Goal: Task Accomplishment & Management: Complete application form

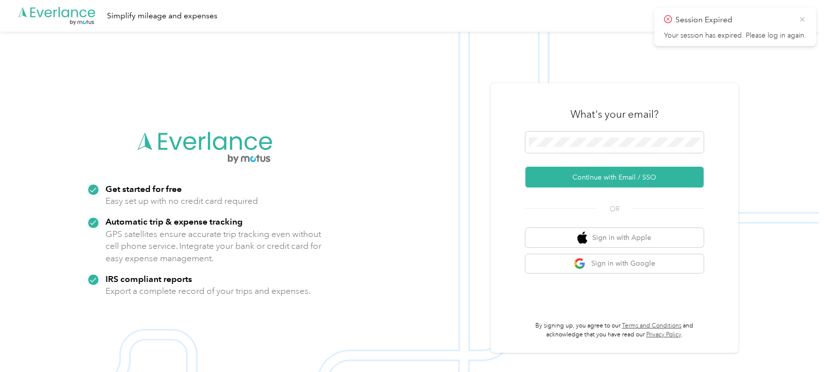
click at [801, 20] on icon at bounding box center [802, 19] width 8 height 9
click at [531, 159] on form "Continue with Email / SSO" at bounding box center [615, 160] width 178 height 56
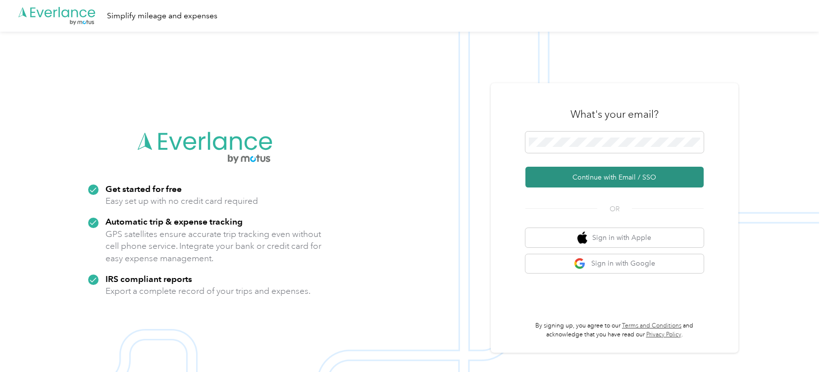
click at [578, 172] on button "Continue with Email / SSO" at bounding box center [615, 177] width 178 height 21
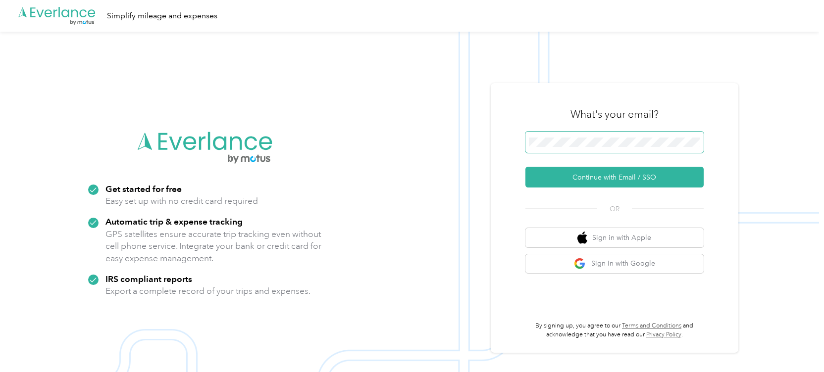
click at [563, 148] on span at bounding box center [615, 143] width 178 height 22
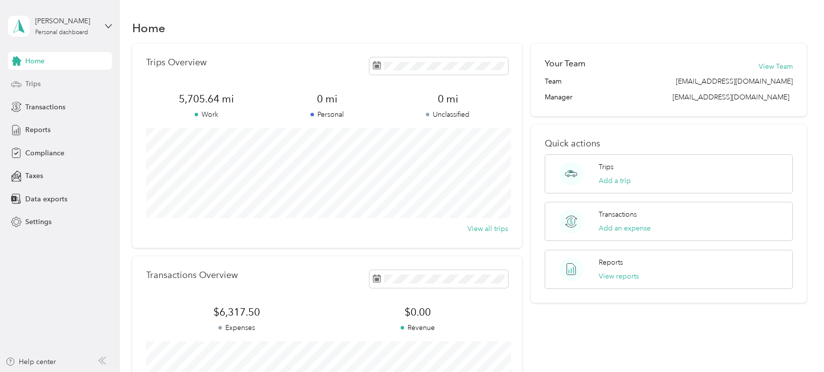
click at [28, 83] on span "Trips" at bounding box center [32, 84] width 15 height 10
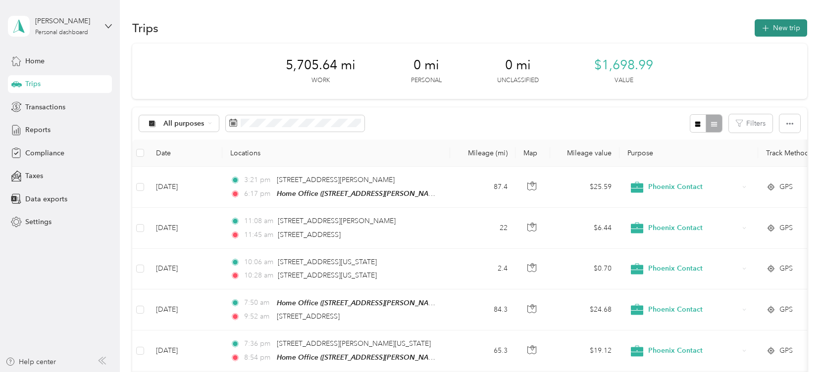
click at [777, 30] on button "New trip" at bounding box center [781, 27] width 53 height 17
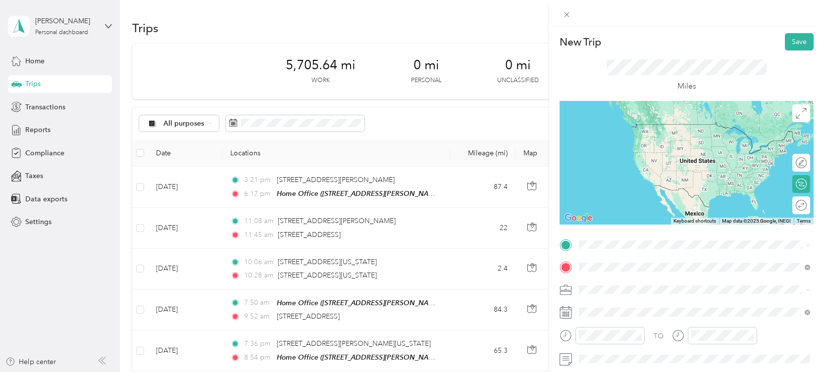
click at [629, 308] on span "[STREET_ADDRESS][PERSON_NAME][US_STATE]" at bounding box center [675, 303] width 154 height 9
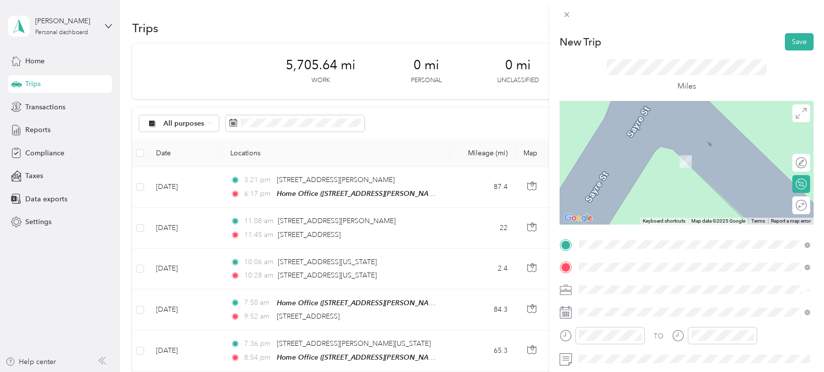
click at [554, 235] on form "New Trip Save This trip cannot be edited because it is either under review, app…" at bounding box center [686, 254] width 275 height 443
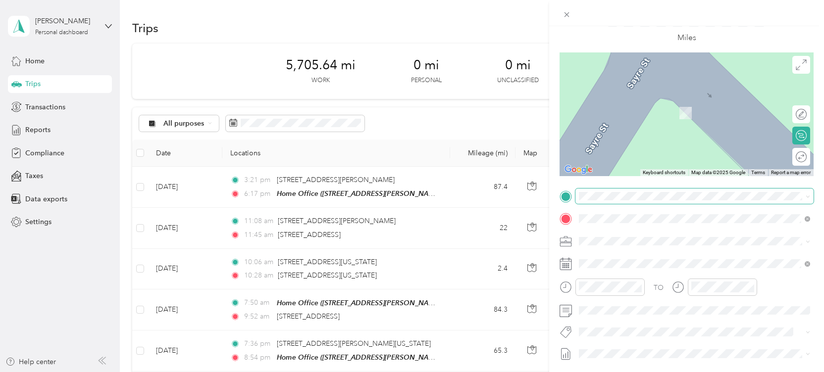
scroll to position [98, 0]
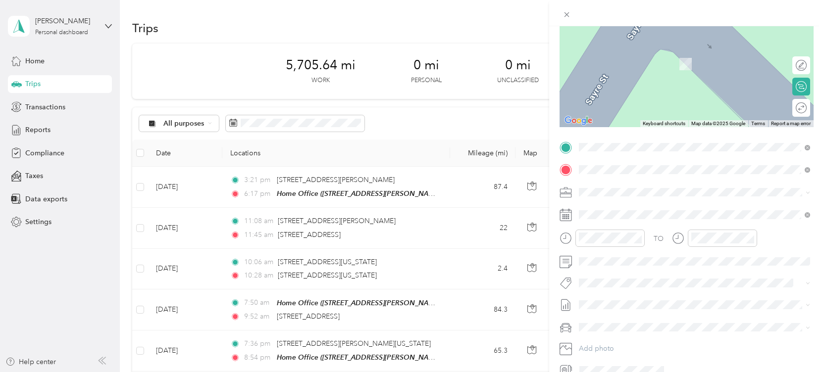
click at [621, 208] on span "[STREET_ADDRESS][US_STATE]" at bounding box center [647, 203] width 99 height 9
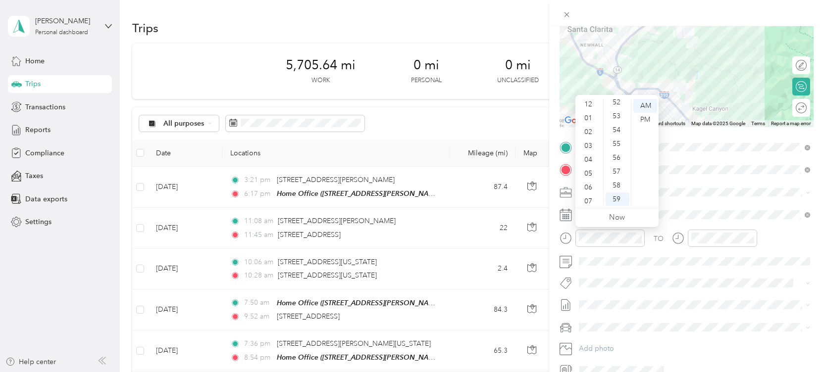
scroll to position [0, 0]
click at [589, 109] on div "12" at bounding box center [590, 106] width 24 height 14
click at [617, 141] on div "40" at bounding box center [618, 141] width 24 height 14
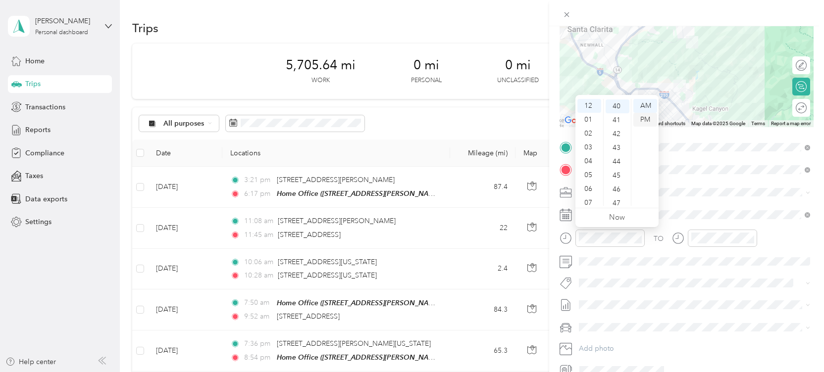
click at [641, 122] on div "PM" at bounding box center [645, 120] width 24 height 14
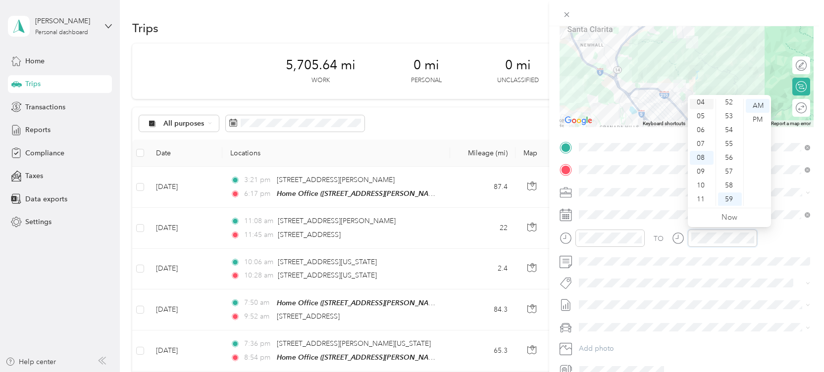
scroll to position [0, 0]
click at [703, 118] on div "01" at bounding box center [702, 120] width 24 height 14
click at [729, 149] on div "20" at bounding box center [730, 148] width 24 height 14
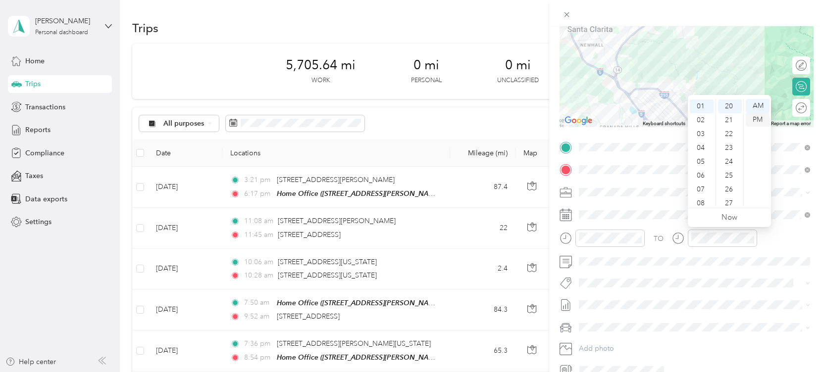
click at [757, 119] on div "PM" at bounding box center [758, 120] width 24 height 14
click at [800, 240] on div "TO" at bounding box center [687, 242] width 254 height 24
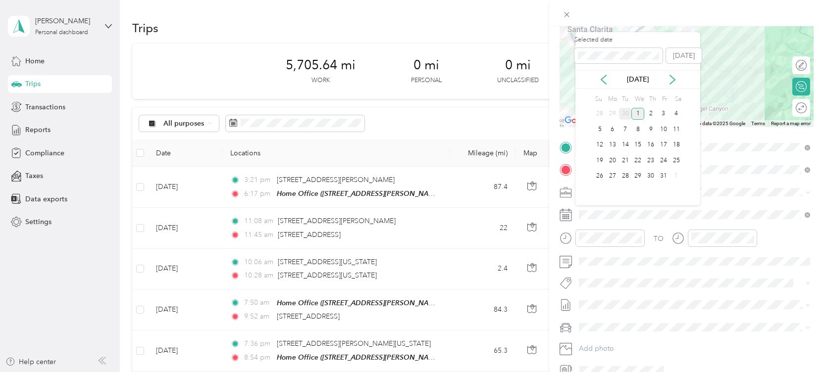
click at [624, 114] on div "30" at bounding box center [625, 114] width 13 height 12
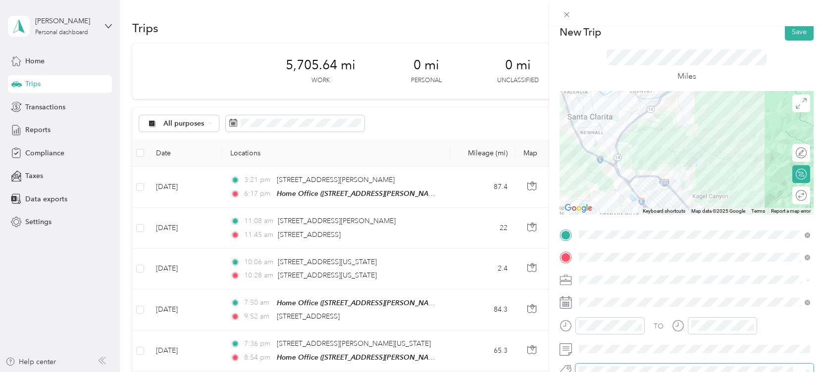
scroll to position [0, 0]
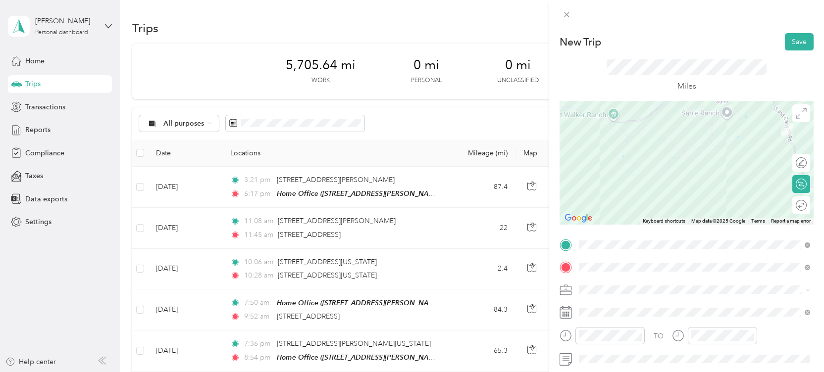
drag, startPoint x: 690, startPoint y: 140, endPoint x: 660, endPoint y: 246, distance: 110.4
click at [660, 225] on div at bounding box center [687, 163] width 254 height 124
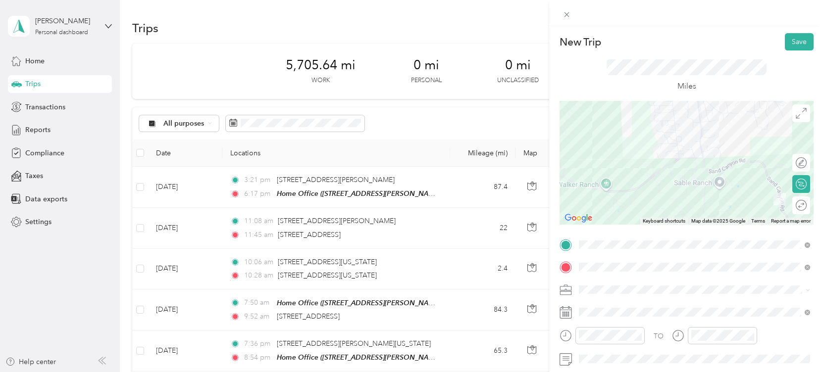
drag, startPoint x: 682, startPoint y: 179, endPoint x: 677, endPoint y: 242, distance: 63.6
click at [677, 225] on div at bounding box center [687, 163] width 254 height 124
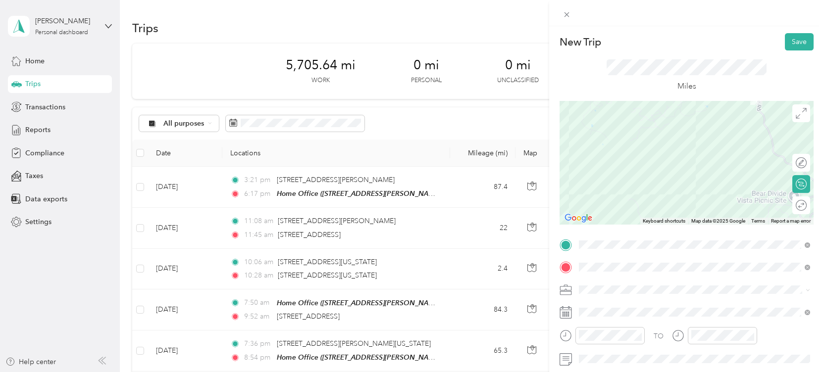
drag, startPoint x: 685, startPoint y: 193, endPoint x: 670, endPoint y: 100, distance: 94.4
click at [662, 101] on div at bounding box center [687, 163] width 254 height 124
drag, startPoint x: 688, startPoint y: 157, endPoint x: 676, endPoint y: 98, distance: 60.6
click at [674, 101] on div at bounding box center [687, 163] width 254 height 124
drag, startPoint x: 673, startPoint y: 155, endPoint x: 655, endPoint y: 165, distance: 21.1
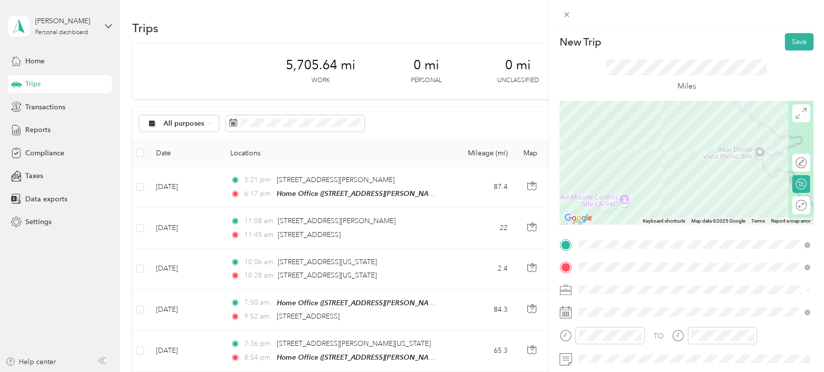
click at [655, 165] on div at bounding box center [687, 163] width 254 height 124
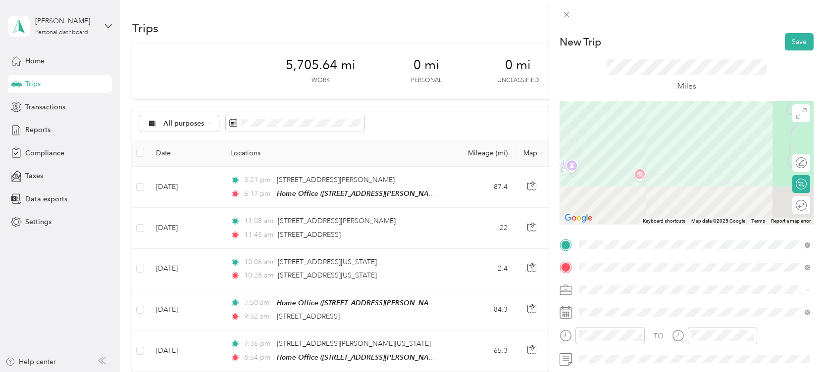
drag, startPoint x: 647, startPoint y: 185, endPoint x: 626, endPoint y: 113, distance: 74.8
click at [626, 113] on div at bounding box center [687, 163] width 254 height 124
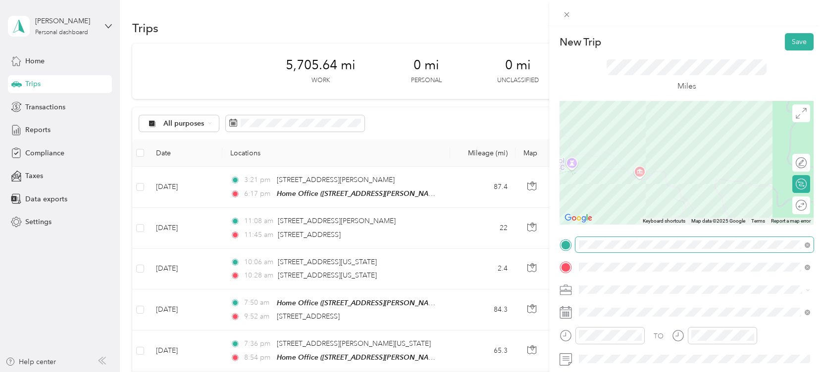
click at [790, 240] on span at bounding box center [695, 245] width 238 height 16
click at [637, 175] on div at bounding box center [687, 163] width 254 height 124
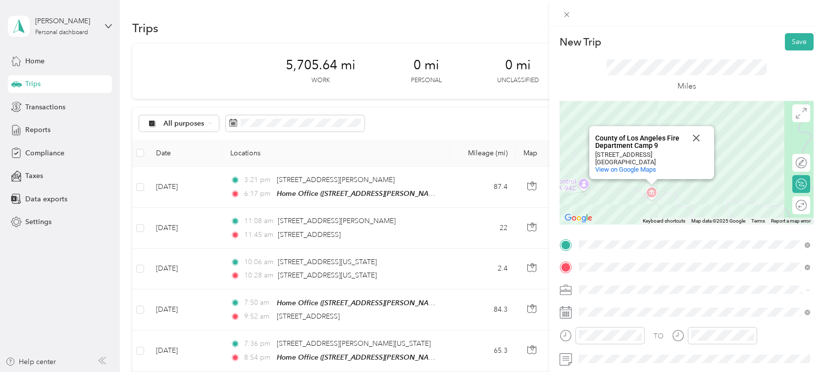
click at [652, 193] on div "County of Los Angeles Fire Department Camp 9 County of Los Angeles Fire Departm…" at bounding box center [687, 163] width 254 height 124
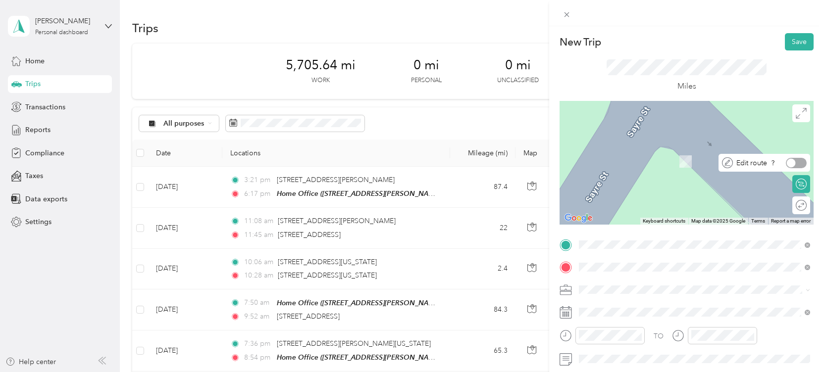
click at [793, 164] on div at bounding box center [791, 162] width 9 height 9
click at [642, 148] on span "[STREET_ADDRESS][US_STATE]" at bounding box center [647, 143] width 99 height 9
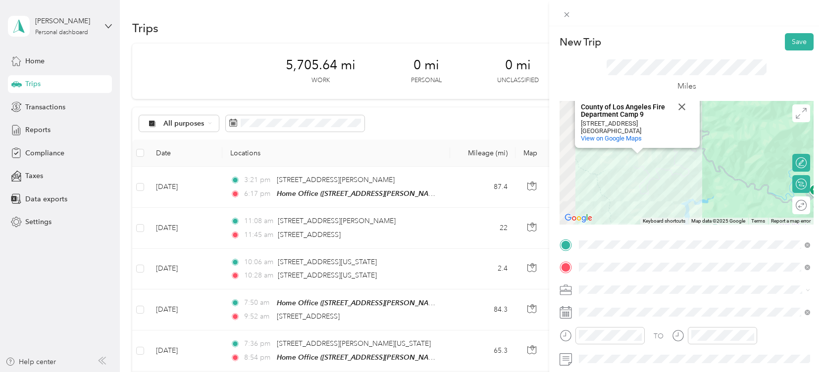
drag, startPoint x: 664, startPoint y: 152, endPoint x: 667, endPoint y: 178, distance: 26.5
click at [695, 197] on div "County of Los Angeles Fire Department Camp 9 County of Los Angeles Fire Departm…" at bounding box center [687, 163] width 254 height 124
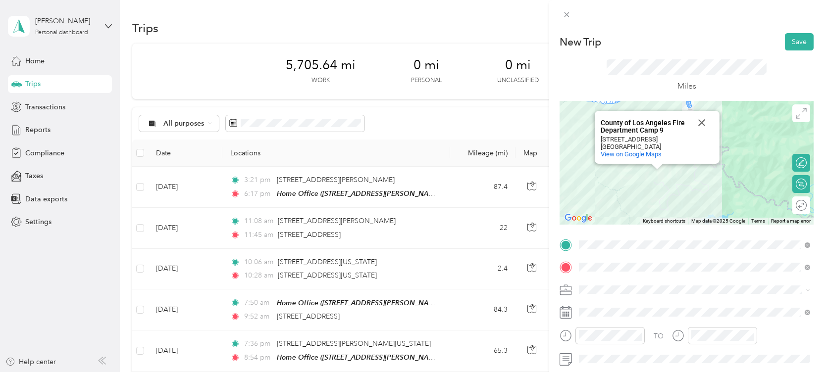
drag, startPoint x: 687, startPoint y: 165, endPoint x: 699, endPoint y: 172, distance: 13.3
click at [719, 216] on div "County of Los Angeles Fire Department Camp 9 County of Los Angeles Fire Departm…" at bounding box center [687, 163] width 254 height 124
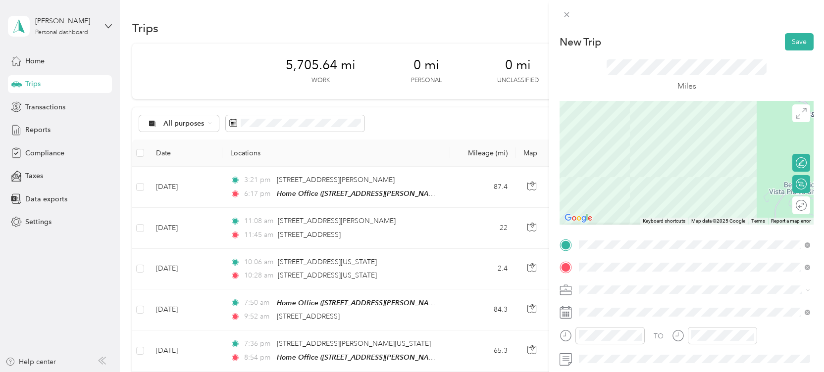
drag, startPoint x: 652, startPoint y: 154, endPoint x: 719, endPoint y: 179, distance: 71.0
click at [761, 204] on div "County of Los Angeles Fire Department Camp 9 County of Los Angeles Fire Departm…" at bounding box center [687, 163] width 254 height 124
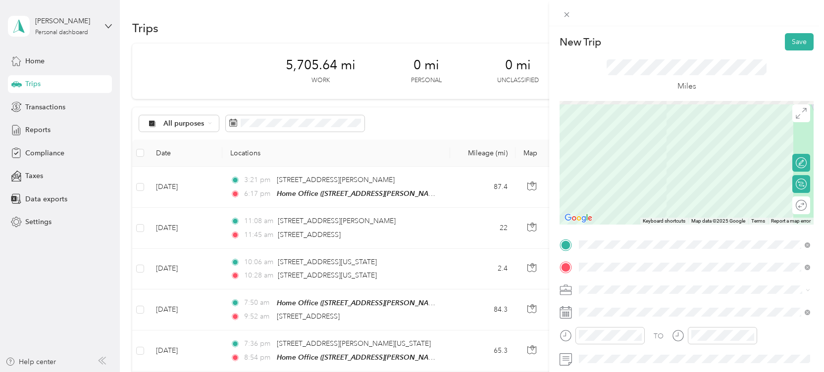
drag, startPoint x: 678, startPoint y: 144, endPoint x: 697, endPoint y: 166, distance: 29.5
click at [722, 212] on div "County of Los Angeles Fire Department Camp 9 County of Los Angeles Fire Departm…" at bounding box center [687, 163] width 254 height 124
drag, startPoint x: 694, startPoint y: 160, endPoint x: 696, endPoint y: 194, distance: 34.2
click at [696, 194] on div "County of Los Angeles Fire Department Camp 9 County of Los Angeles Fire Departm…" at bounding box center [687, 163] width 254 height 124
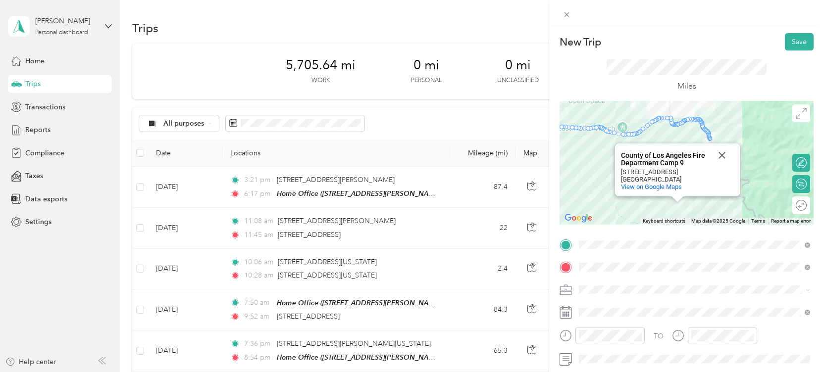
drag, startPoint x: 690, startPoint y: 141, endPoint x: 677, endPoint y: 117, distance: 27.5
click at [677, 117] on div "County of Los Angeles Fire Department Camp 9 County of Los Angeles Fire Departm…" at bounding box center [687, 163] width 254 height 124
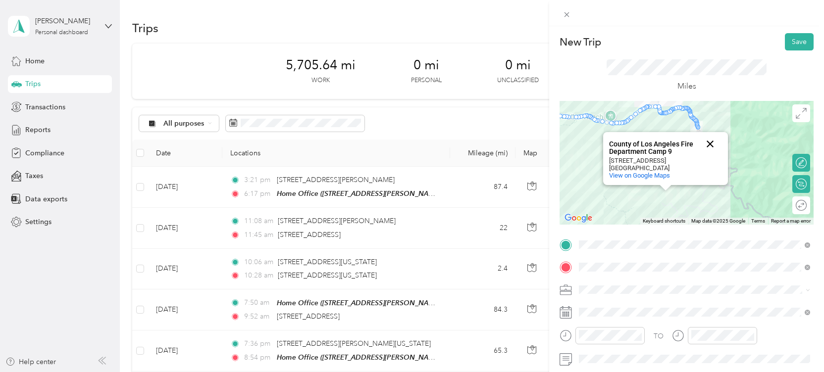
click at [710, 145] on button "Close" at bounding box center [710, 144] width 24 height 24
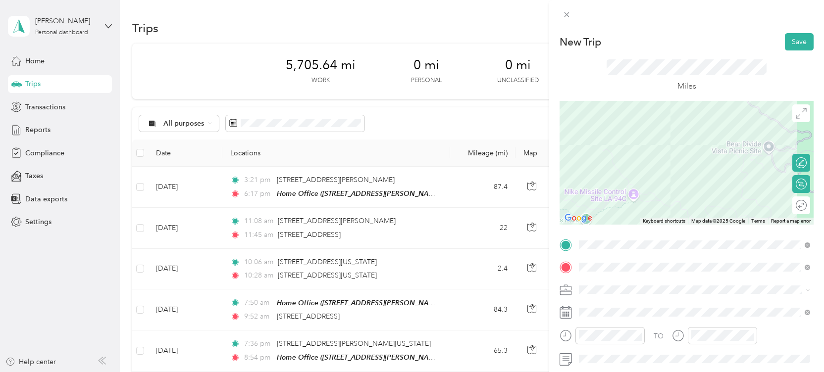
drag, startPoint x: 662, startPoint y: 155, endPoint x: 661, endPoint y: 134, distance: 21.3
click at [662, 101] on div at bounding box center [687, 163] width 254 height 124
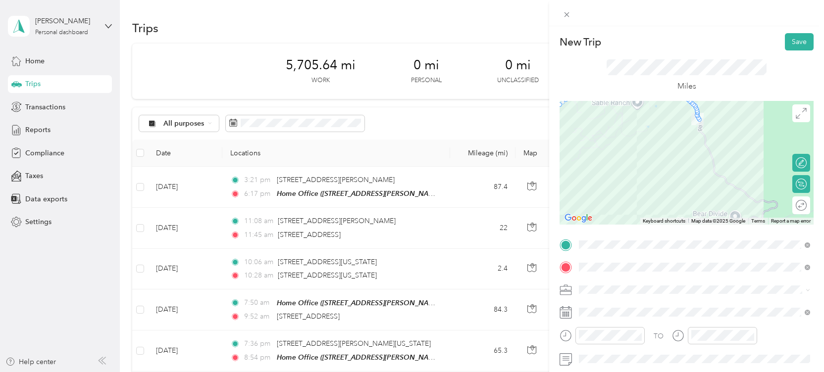
drag, startPoint x: 657, startPoint y: 152, endPoint x: 647, endPoint y: 166, distance: 17.9
click at [630, 222] on div at bounding box center [687, 163] width 254 height 124
drag, startPoint x: 703, startPoint y: 117, endPoint x: 757, endPoint y: 200, distance: 99.5
click at [757, 163] on div at bounding box center [814, 163] width 254 height 0
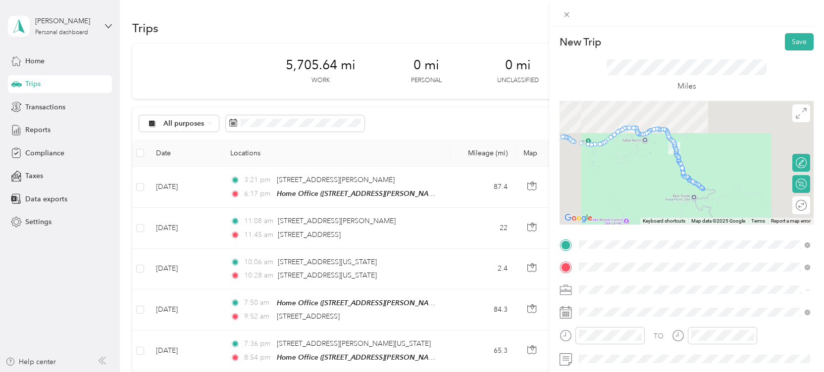
scroll to position [49, 0]
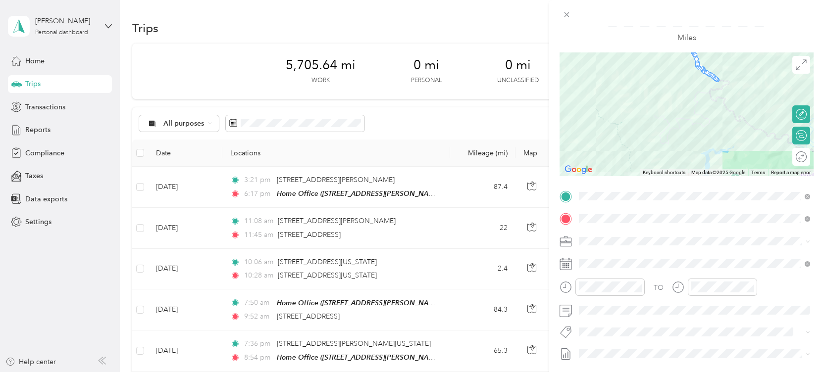
drag, startPoint x: 631, startPoint y: 124, endPoint x: 645, endPoint y: 63, distance: 62.1
click at [645, 63] on div at bounding box center [687, 115] width 254 height 124
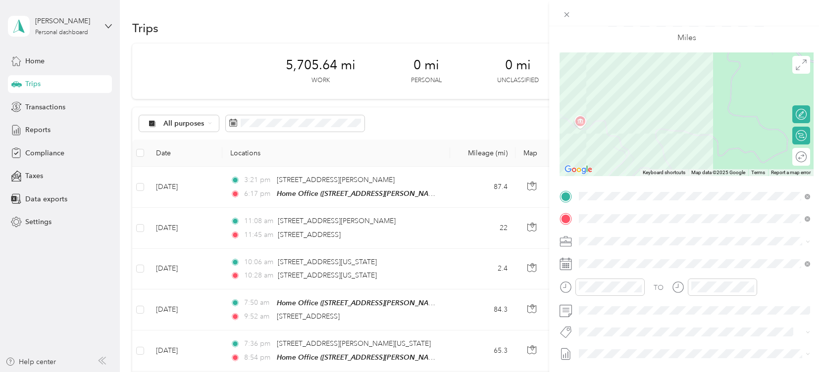
drag, startPoint x: 672, startPoint y: 111, endPoint x: 609, endPoint y: 97, distance: 64.9
click at [560, 83] on div at bounding box center [687, 115] width 254 height 124
drag, startPoint x: 625, startPoint y: 115, endPoint x: 628, endPoint y: 136, distance: 21.0
click at [626, 168] on div at bounding box center [687, 115] width 254 height 124
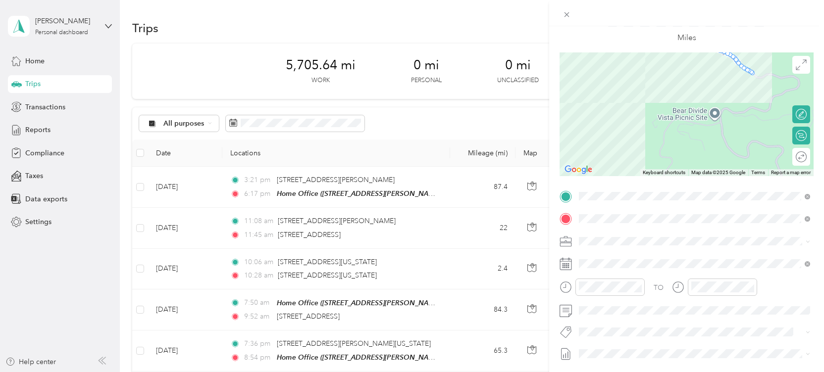
drag, startPoint x: 652, startPoint y: 106, endPoint x: 590, endPoint y: 141, distance: 70.8
click at [590, 141] on div at bounding box center [687, 115] width 254 height 124
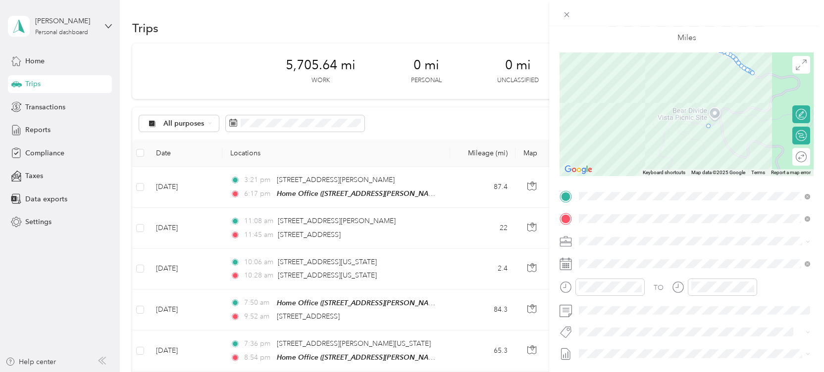
drag, startPoint x: 754, startPoint y: 74, endPoint x: 710, endPoint y: 128, distance: 70.1
click at [710, 114] on div at bounding box center [814, 114] width 254 height 0
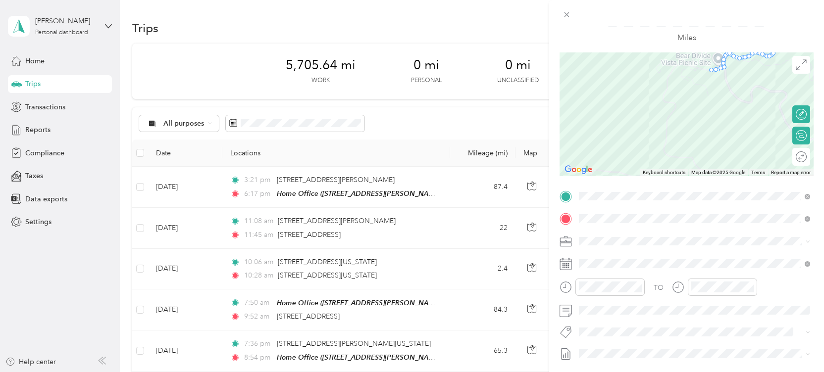
drag, startPoint x: 651, startPoint y: 144, endPoint x: 678, endPoint y: 89, distance: 61.6
click at [678, 89] on div at bounding box center [687, 115] width 254 height 124
drag, startPoint x: 652, startPoint y: 106, endPoint x: 665, endPoint y: 103, distance: 13.2
click at [667, 105] on div at bounding box center [687, 115] width 254 height 124
drag, startPoint x: 677, startPoint y: 153, endPoint x: 701, endPoint y: 169, distance: 29.0
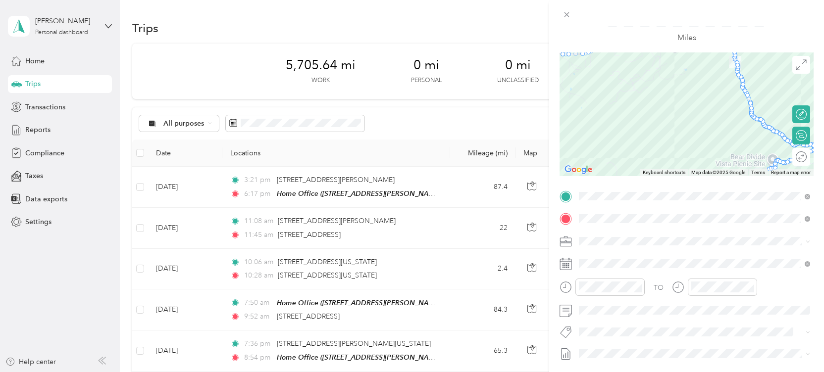
click at [716, 176] on div at bounding box center [687, 115] width 254 height 124
drag, startPoint x: 661, startPoint y: 122, endPoint x: 687, endPoint y: 69, distance: 59.4
click at [687, 69] on div at bounding box center [687, 115] width 254 height 124
drag, startPoint x: 691, startPoint y: 97, endPoint x: 671, endPoint y: 123, distance: 32.9
click at [671, 123] on div at bounding box center [687, 115] width 254 height 124
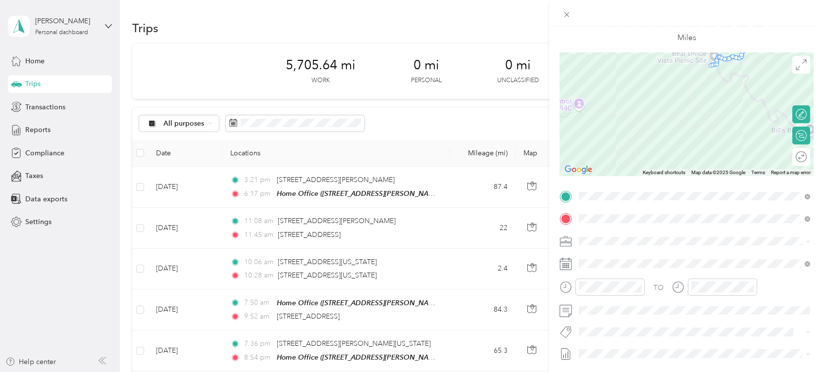
drag, startPoint x: 684, startPoint y: 103, endPoint x: 584, endPoint y: 86, distance: 100.6
click at [584, 86] on div at bounding box center [687, 115] width 254 height 124
drag, startPoint x: 709, startPoint y: 66, endPoint x: 654, endPoint y: 121, distance: 78.1
click at [687, 114] on div at bounding box center [814, 114] width 254 height 0
drag, startPoint x: 687, startPoint y: 127, endPoint x: 597, endPoint y: 118, distance: 90.6
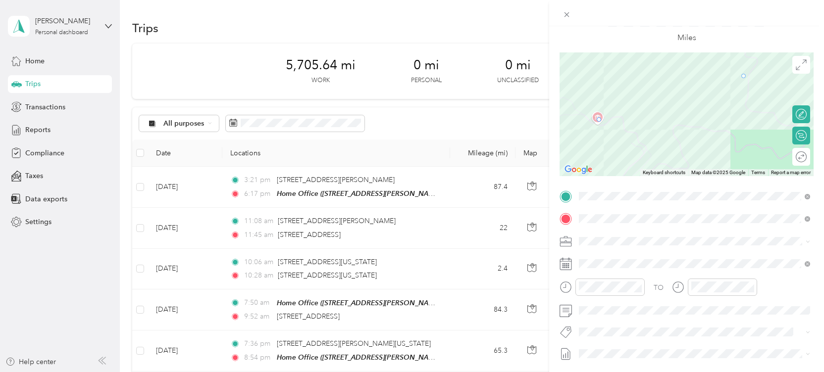
click at [687, 114] on div at bounding box center [814, 114] width 254 height 0
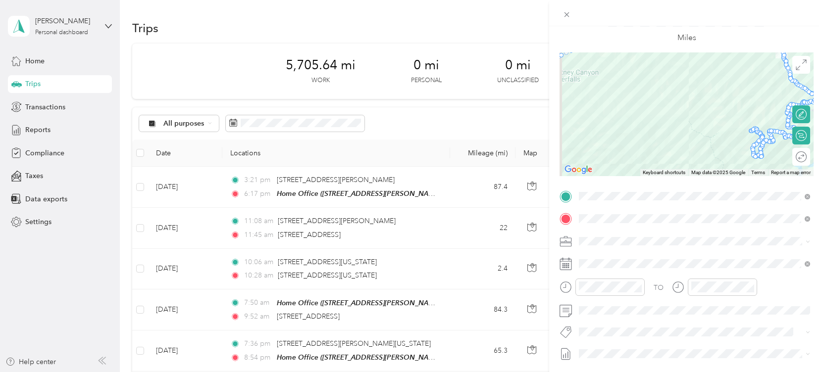
drag, startPoint x: 626, startPoint y: 97, endPoint x: 739, endPoint y: 113, distance: 114.1
click at [739, 113] on div at bounding box center [687, 115] width 254 height 124
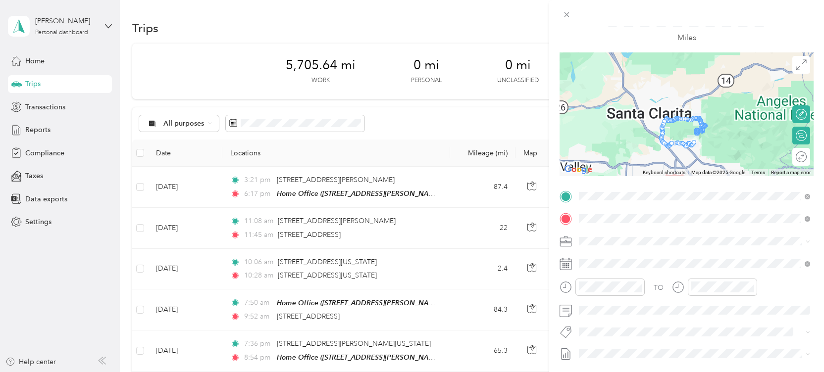
click at [766, 36] on div "Miles" at bounding box center [687, 27] width 160 height 33
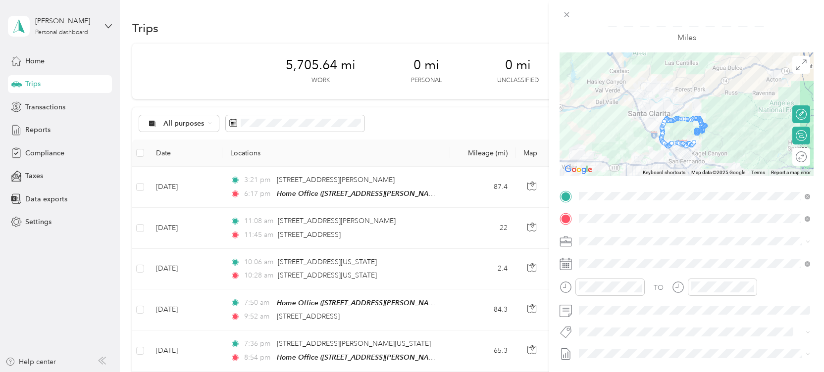
scroll to position [0, 0]
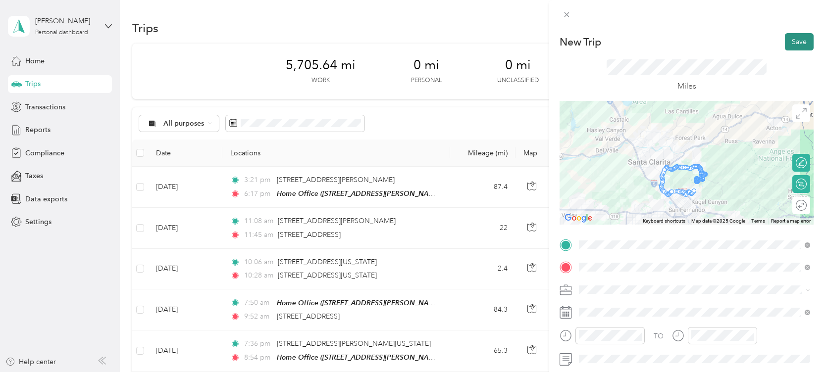
click at [800, 42] on button "Save" at bounding box center [799, 41] width 29 height 17
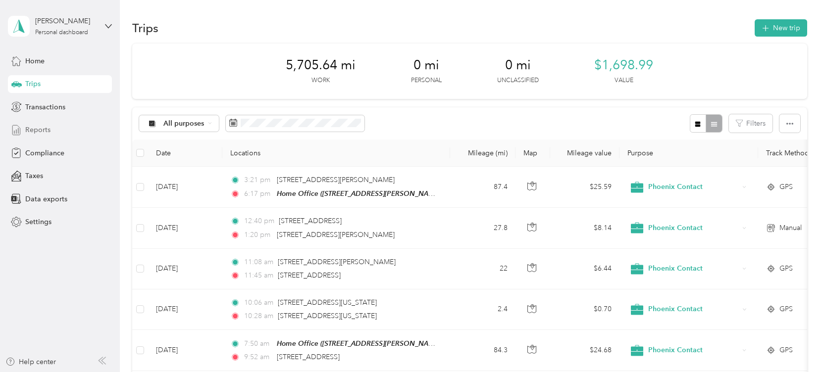
click at [33, 132] on span "Reports" at bounding box center [37, 130] width 25 height 10
